Goal: Obtain resource: Obtain resource

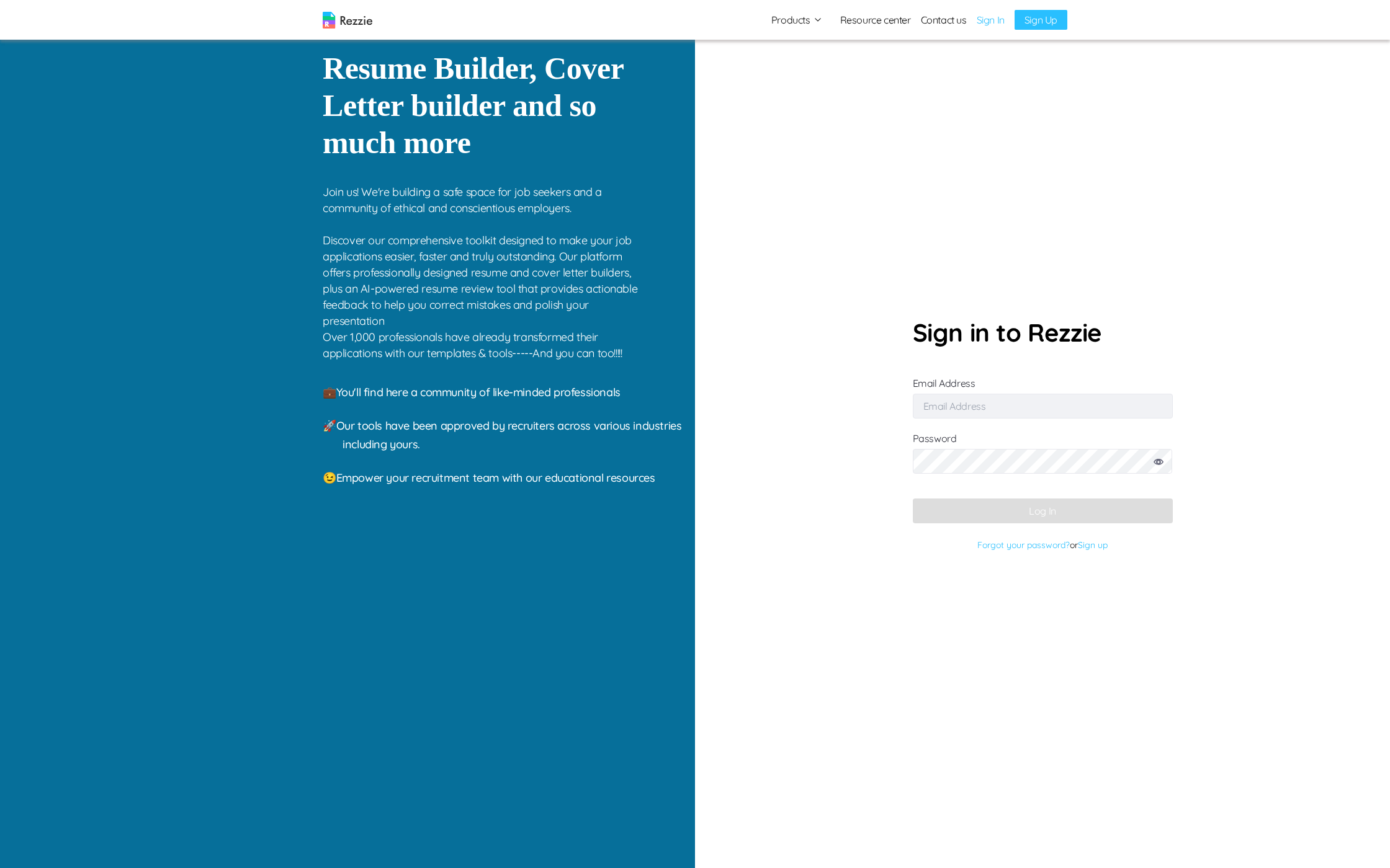
type input "gaku@mailinator.com"
click at [1050, 506] on button "Log In" at bounding box center [1043, 511] width 260 height 25
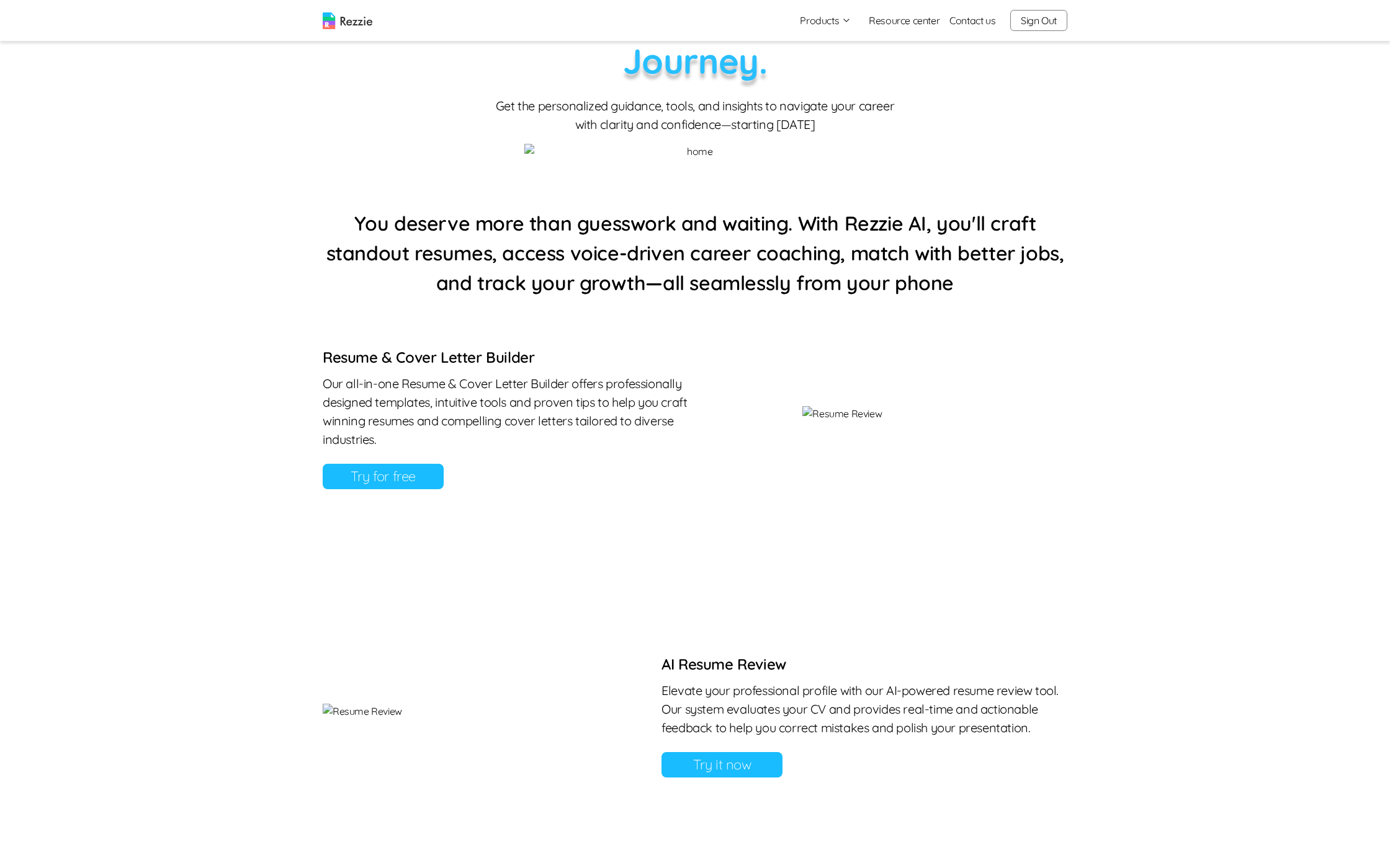
scroll to position [165, 0]
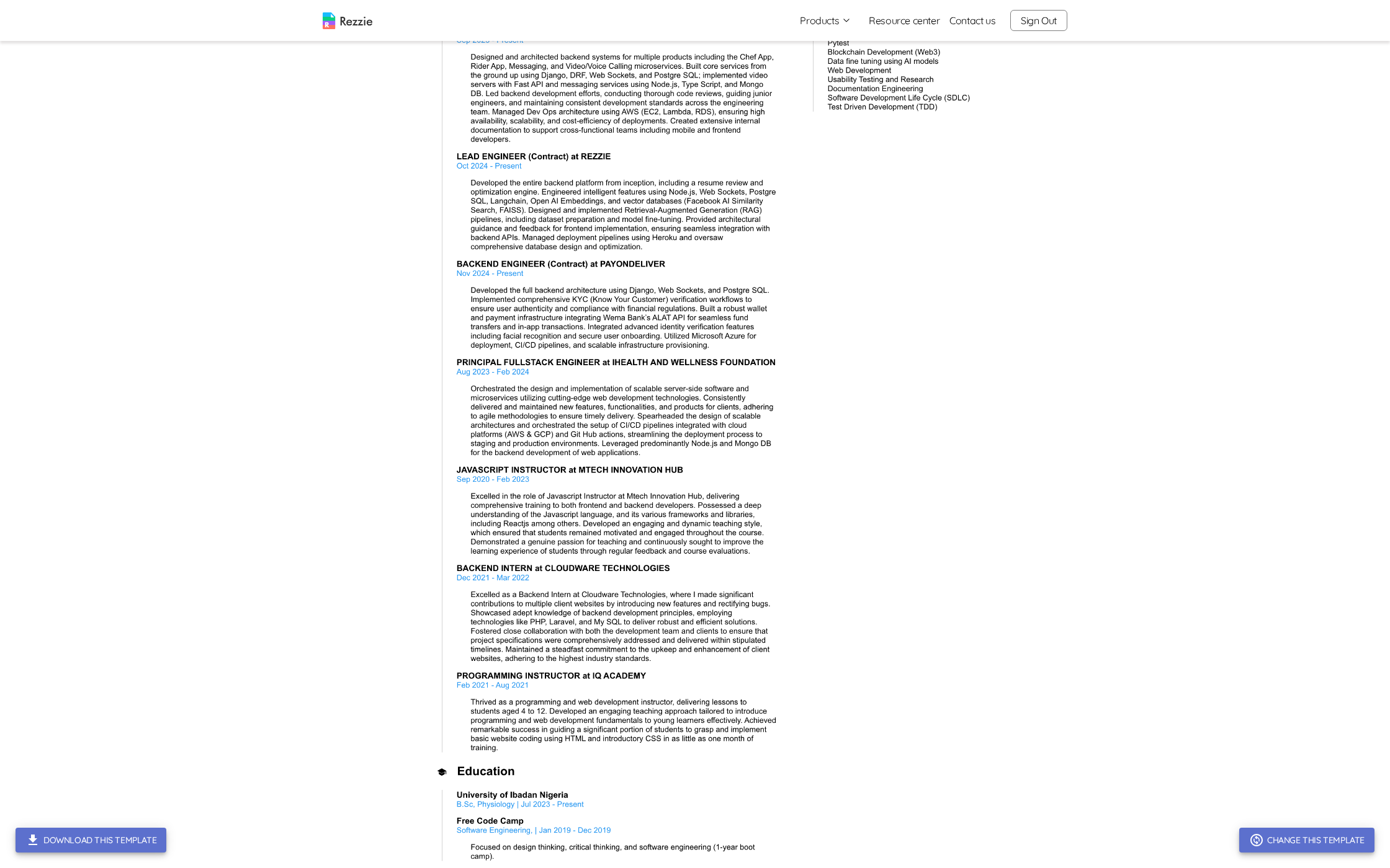
scroll to position [850, 0]
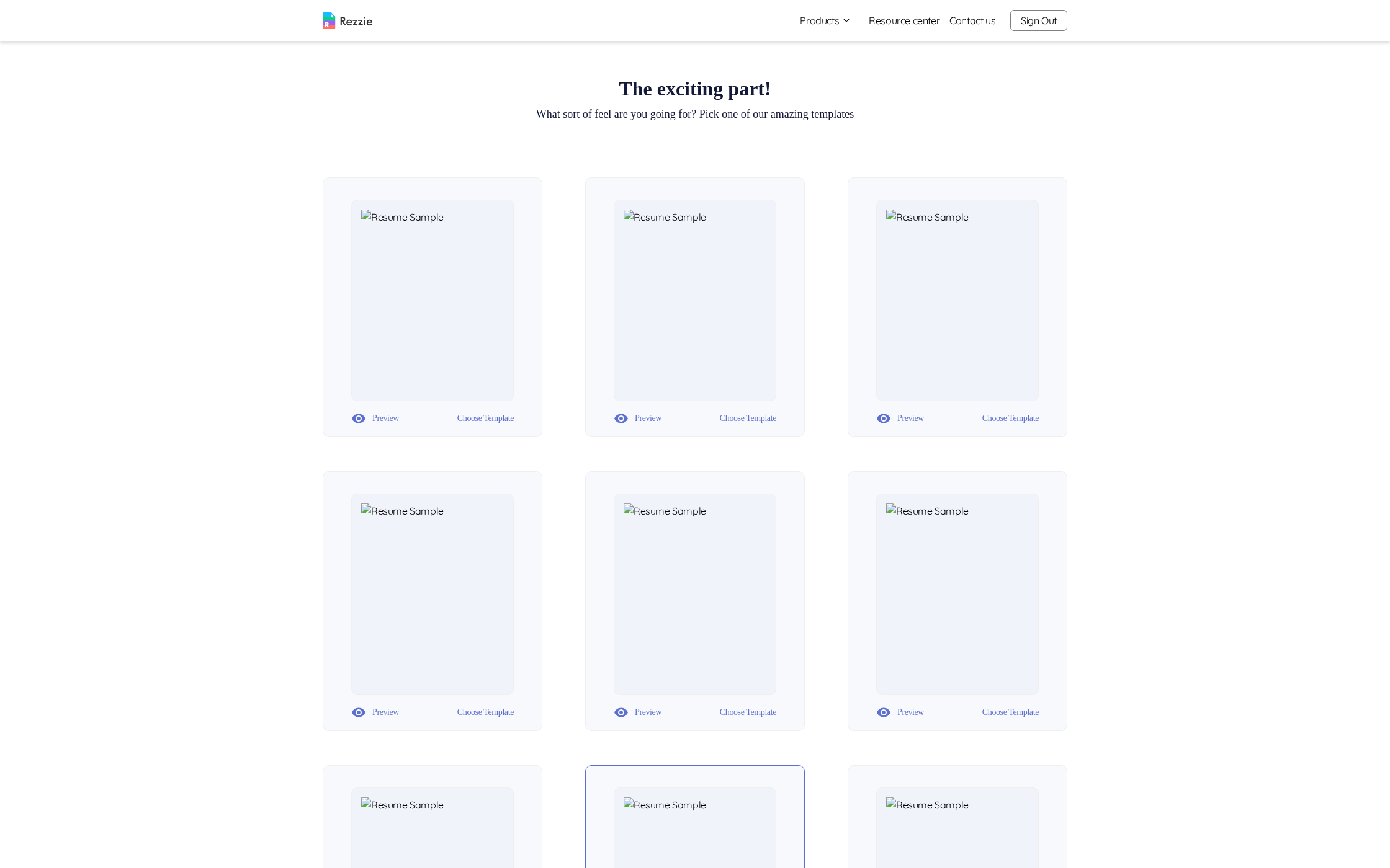
scroll to position [30, 0]
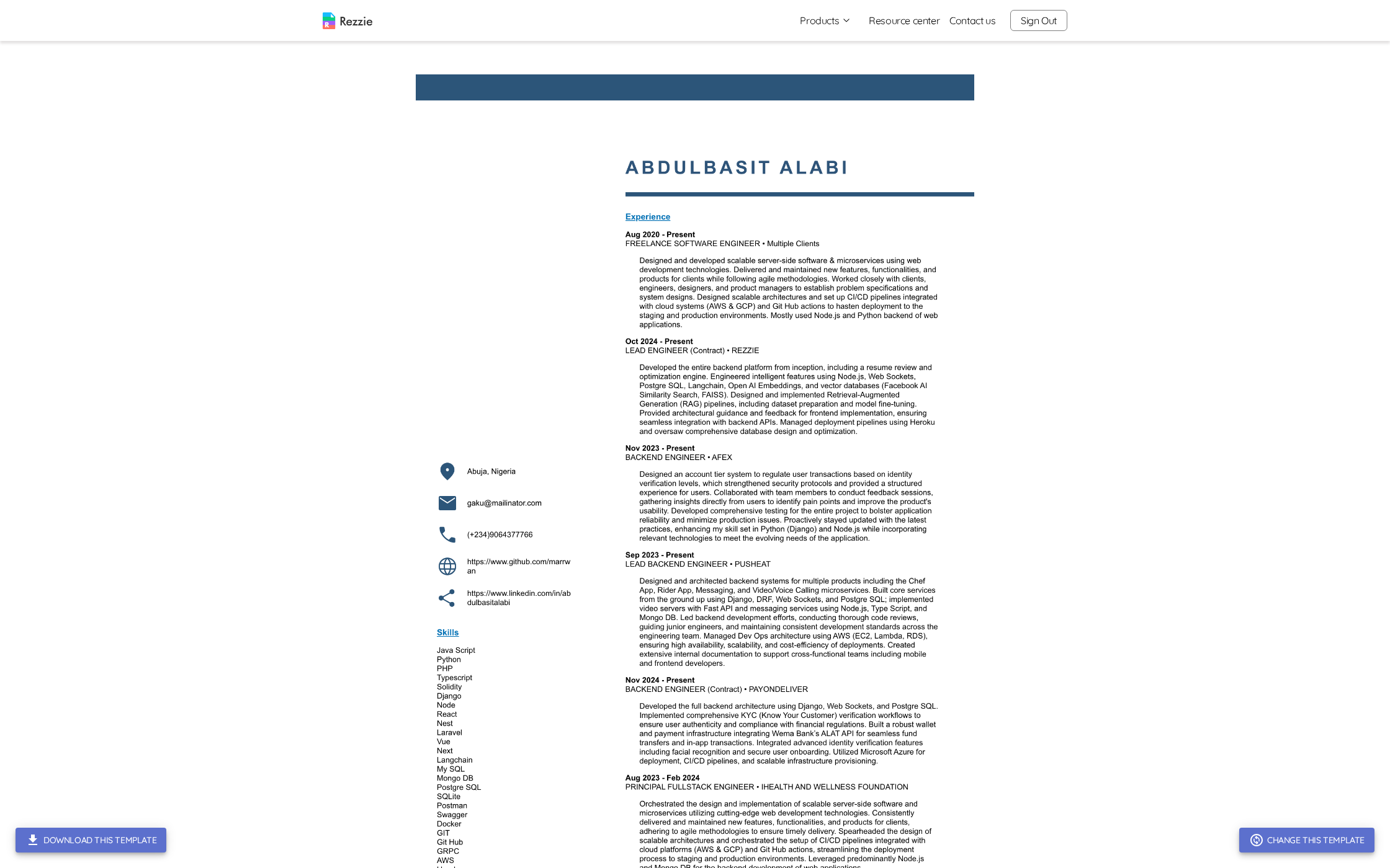
scroll to position [773, 0]
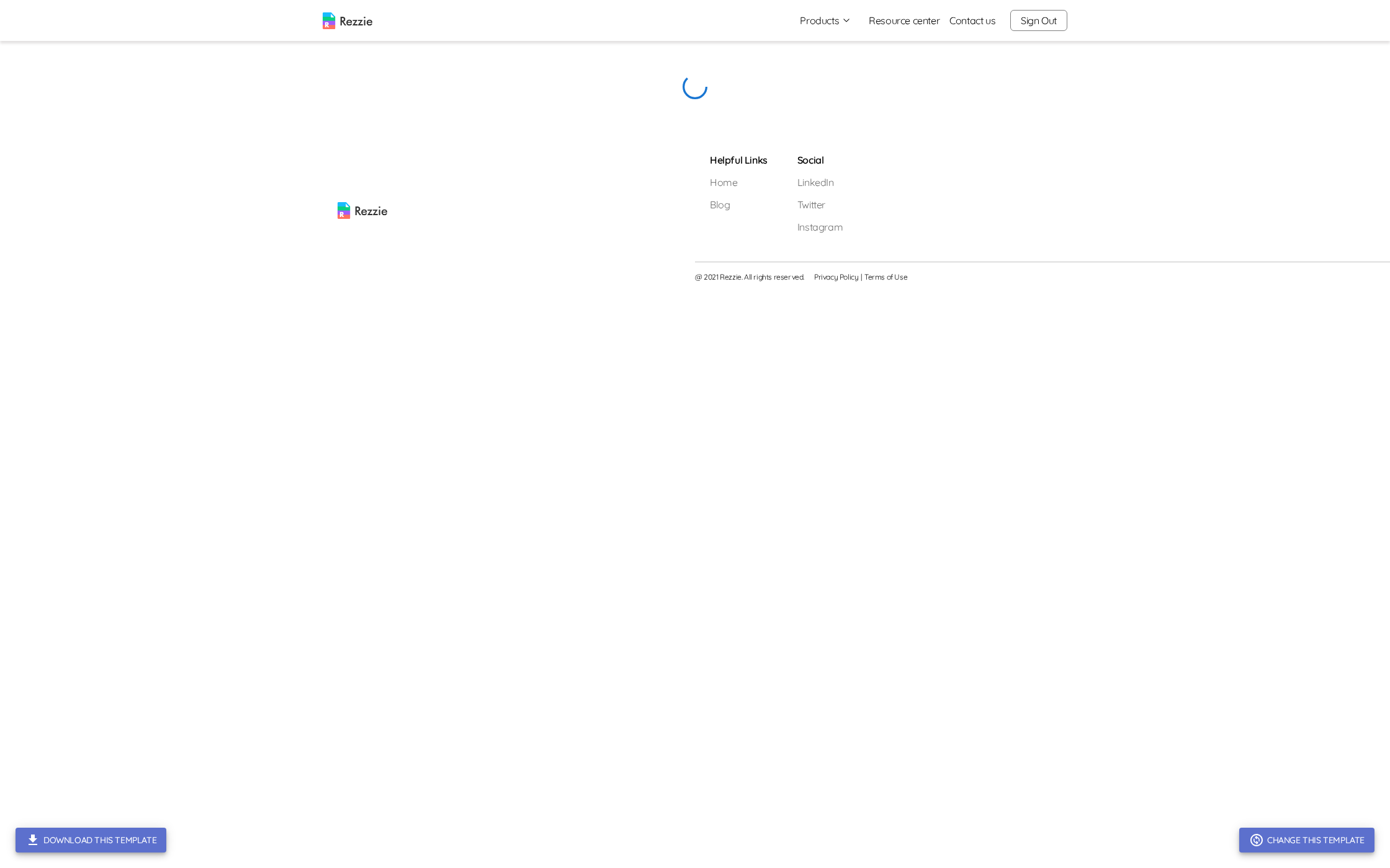
click at [304, 103] on main "Download this template Change this template" at bounding box center [695, 88] width 1390 height 28
